Goal: Task Accomplishment & Management: Use online tool/utility

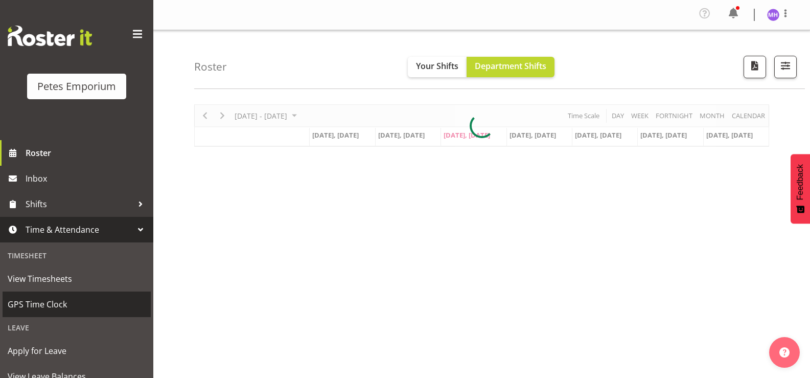
click at [82, 300] on span "GPS Time Clock" at bounding box center [77, 303] width 138 height 15
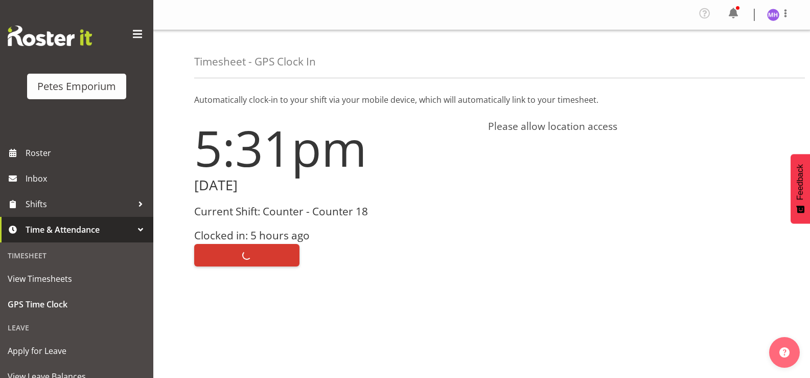
click at [243, 248] on div "Clock Out" at bounding box center [335, 254] width 282 height 25
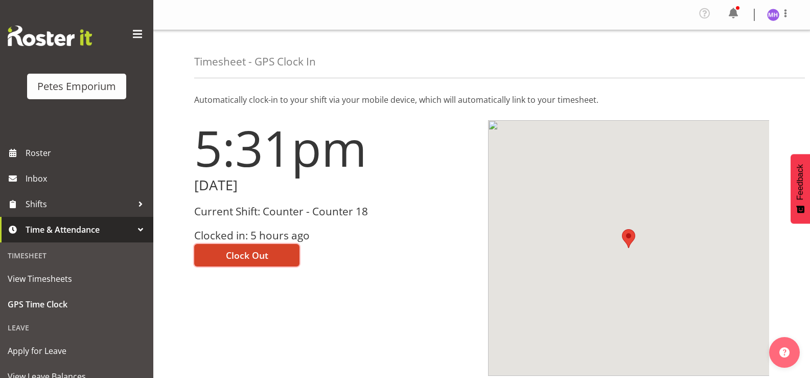
click at [244, 252] on span "Clock Out" at bounding box center [247, 254] width 42 height 13
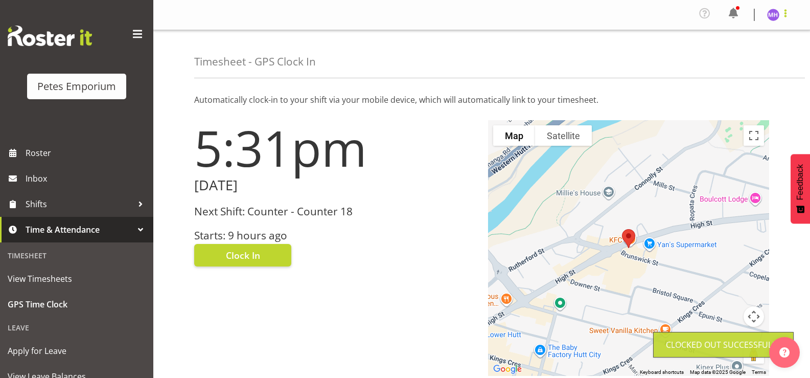
click at [782, 15] on span at bounding box center [785, 13] width 12 height 12
click at [760, 52] on link "Log Out" at bounding box center [742, 56] width 98 height 18
